Goal: Transaction & Acquisition: Purchase product/service

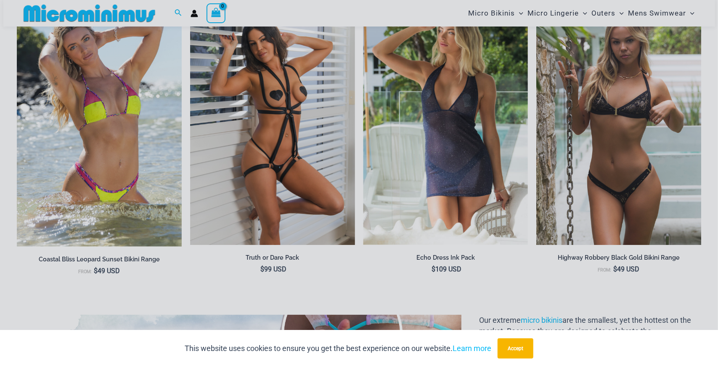
scroll to position [808, 0]
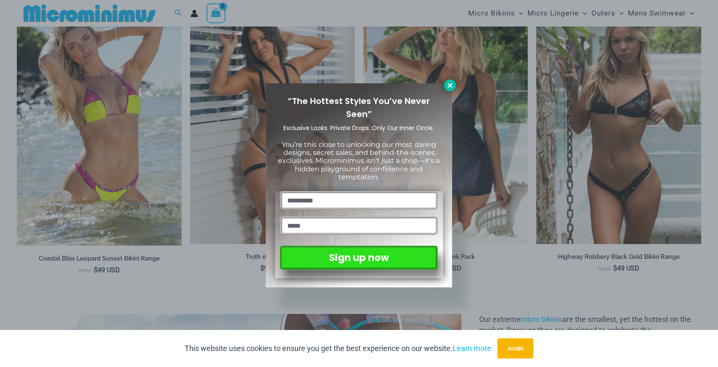
click at [451, 86] on icon at bounding box center [450, 85] width 5 height 5
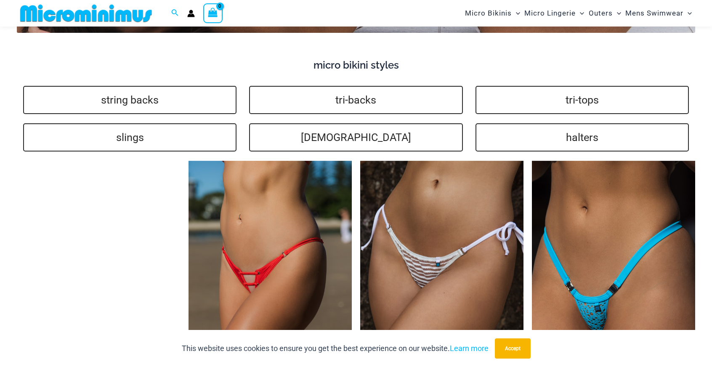
scroll to position [1158, 0]
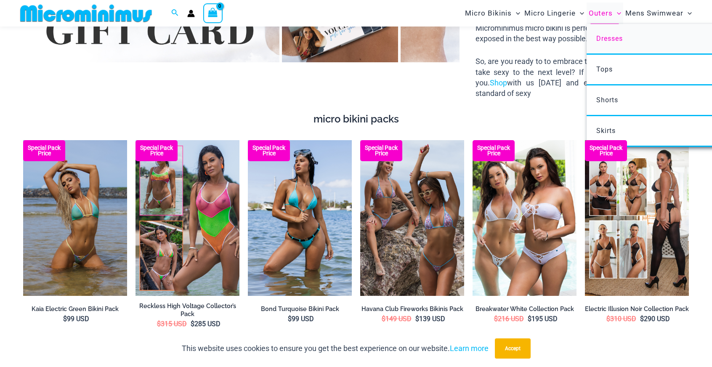
click at [625, 37] on link "Dresses" at bounding box center [711, 39] width 250 height 31
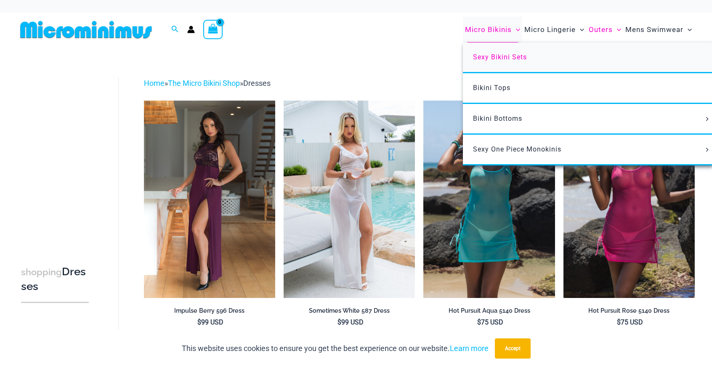
click at [511, 64] on link "Sexy Bikini Sets" at bounding box center [588, 57] width 250 height 31
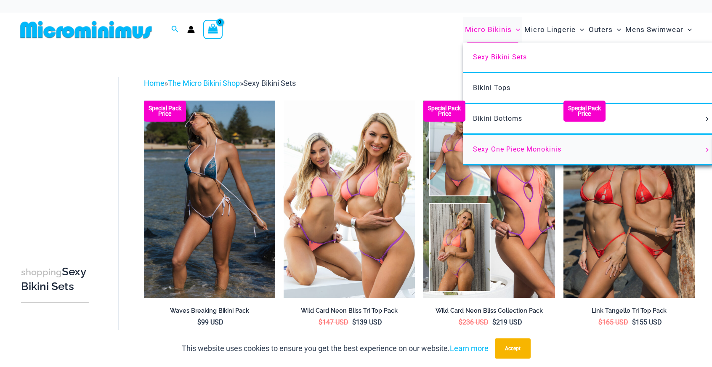
click at [525, 149] on span "Sexy One Piece Monokinis" at bounding box center [517, 149] width 88 height 8
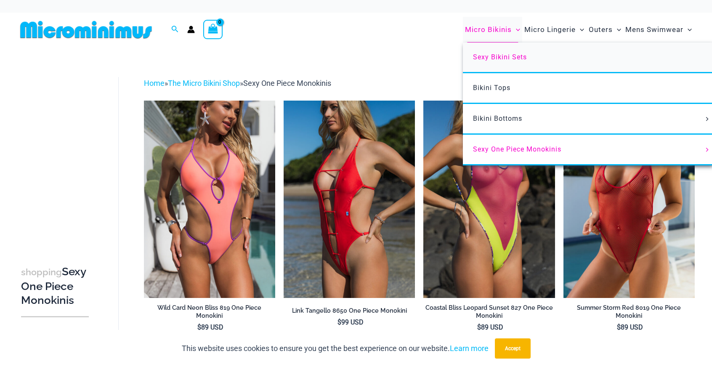
click at [514, 56] on span "Sexy Bikini Sets" at bounding box center [500, 57] width 54 height 8
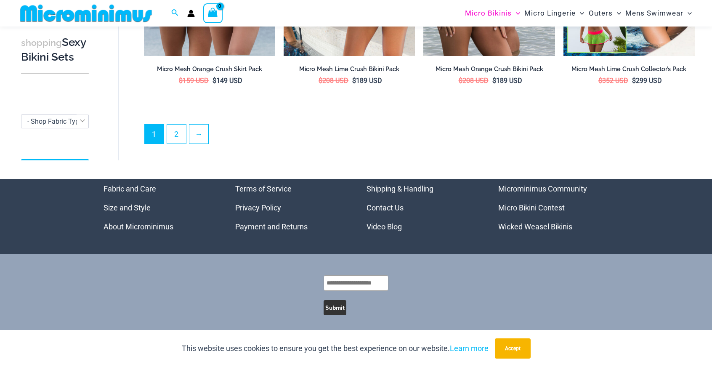
scroll to position [1829, 0]
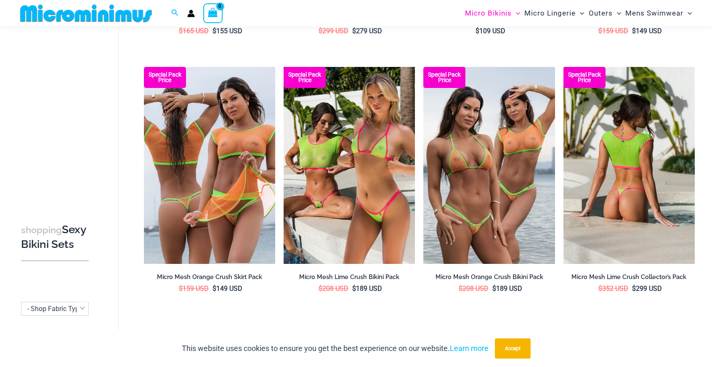
click at [627, 186] on img at bounding box center [628, 165] width 131 height 197
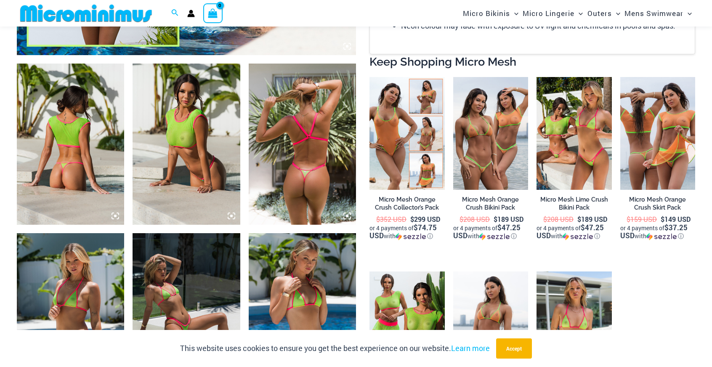
scroll to position [529, 0]
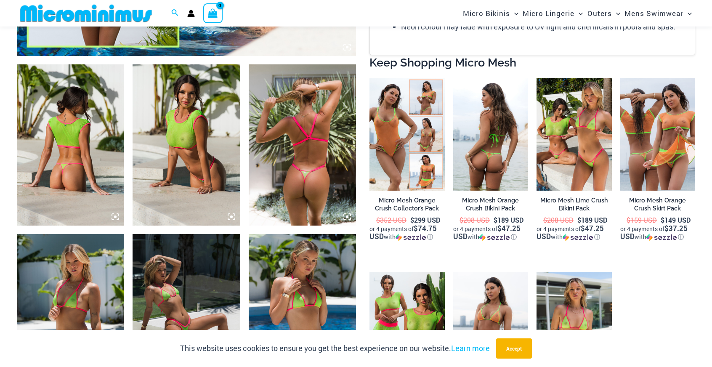
click at [485, 147] on img at bounding box center [490, 134] width 75 height 113
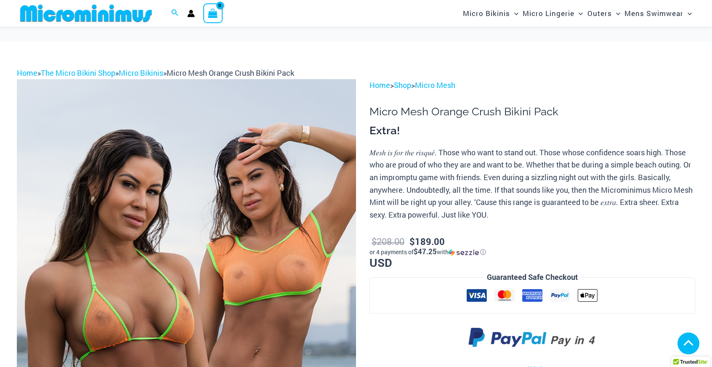
scroll to position [98, 0]
